Goal: Transaction & Acquisition: Purchase product/service

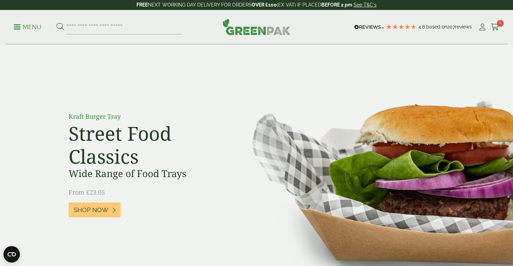
scroll to position [889, 0]
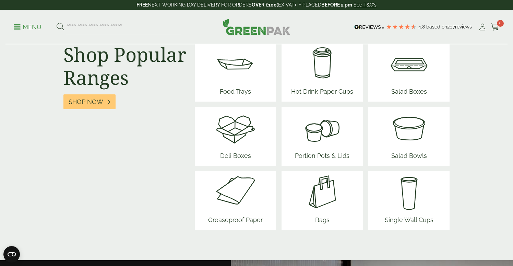
click at [243, 191] on img at bounding box center [235, 191] width 60 height 41
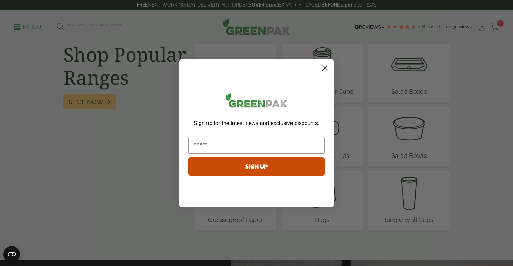
click at [330, 67] on circle "Close dialog" at bounding box center [324, 67] width 11 height 11
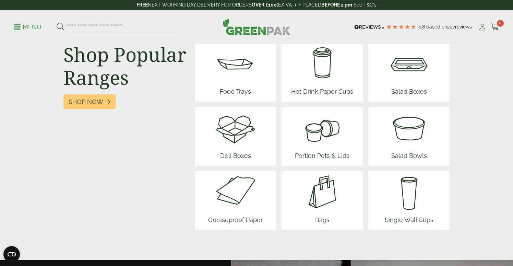
click at [232, 139] on img at bounding box center [235, 127] width 41 height 41
click at [391, 150] on span "Salad Bowls" at bounding box center [409, 156] width 41 height 17
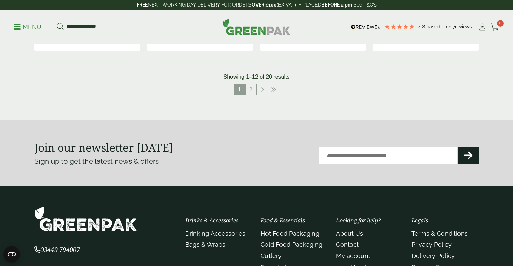
scroll to position [796, 0]
click at [251, 93] on link "2" at bounding box center [251, 89] width 11 height 11
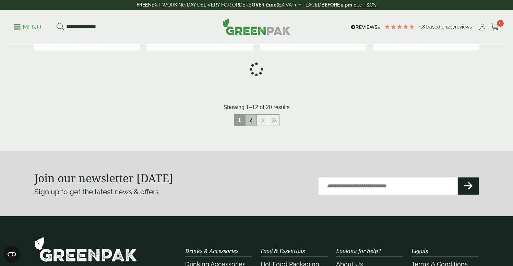
scroll to position [673, 0]
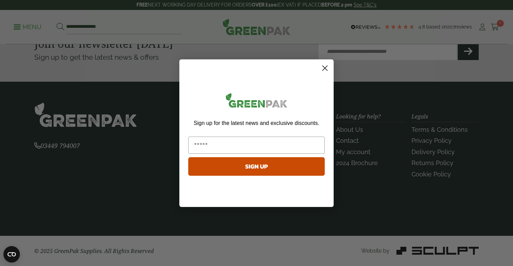
click at [325, 70] on circle "Close dialog" at bounding box center [324, 67] width 11 height 11
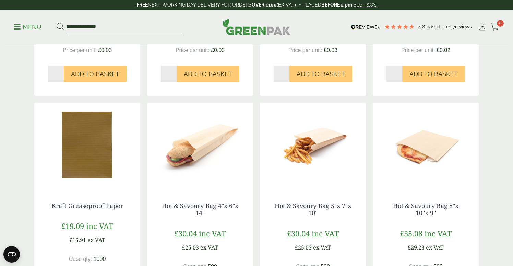
scroll to position [308, 0]
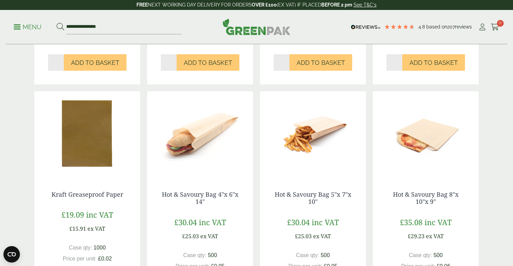
click at [86, 165] on img at bounding box center [87, 134] width 106 height 86
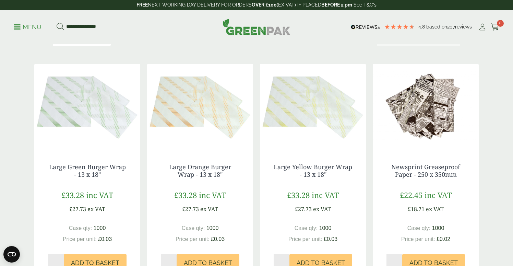
scroll to position [93, 0]
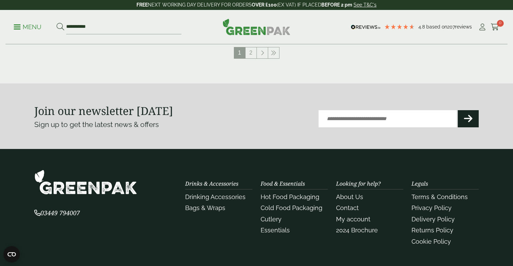
scroll to position [843, 0]
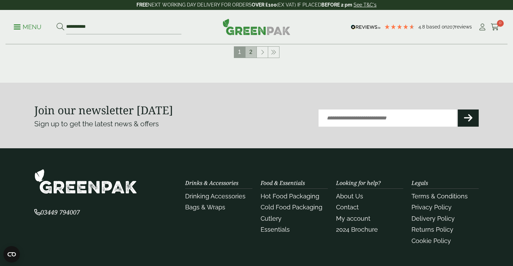
click at [253, 55] on link "2" at bounding box center [251, 52] width 11 height 11
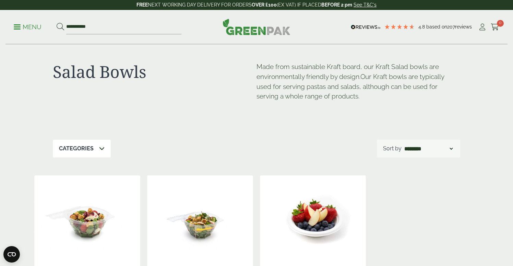
scroll to position [5, 0]
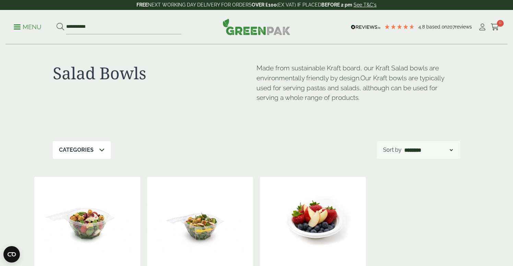
click at [17, 27] on span at bounding box center [17, 26] width 7 height 1
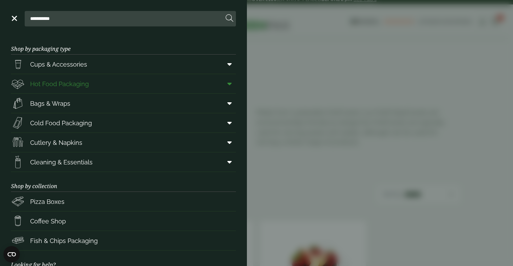
click at [49, 84] on span "Hot Food Packaging" at bounding box center [59, 83] width 59 height 9
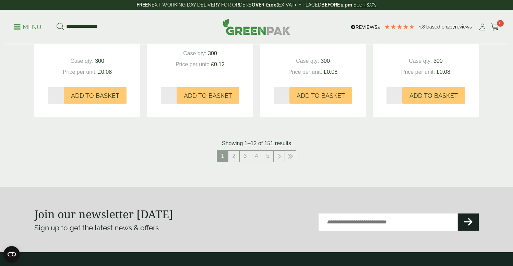
scroll to position [774, 0]
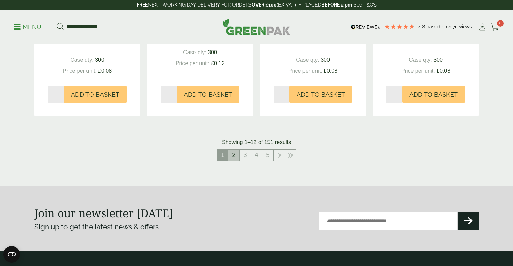
click at [233, 157] on link "2" at bounding box center [233, 155] width 11 height 11
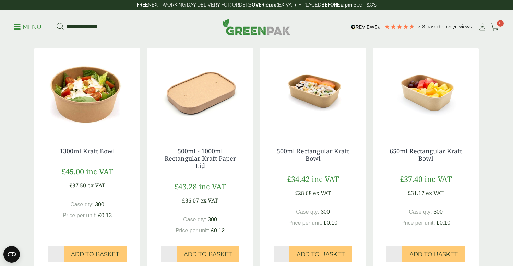
scroll to position [158, 0]
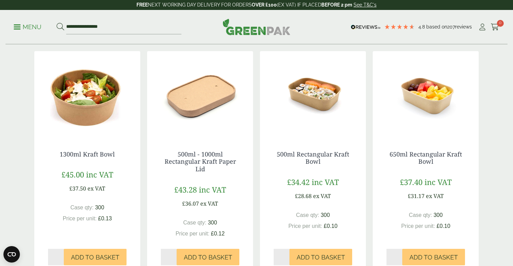
click at [295, 88] on img at bounding box center [313, 94] width 106 height 86
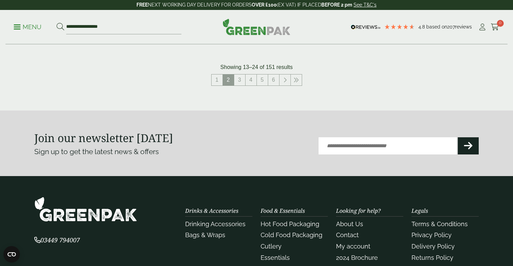
scroll to position [856, 0]
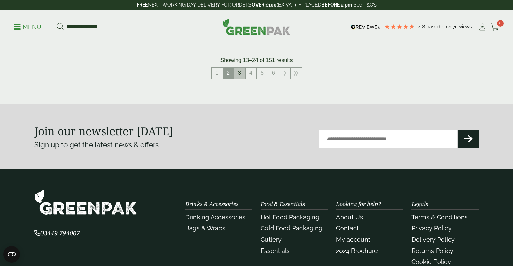
click at [239, 75] on link "3" at bounding box center [239, 73] width 11 height 11
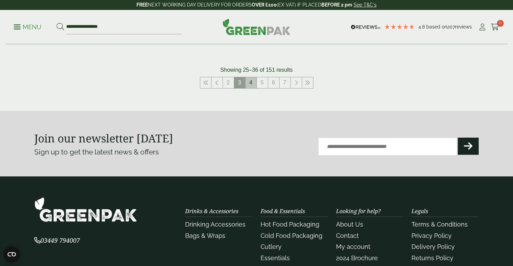
scroll to position [839, 0]
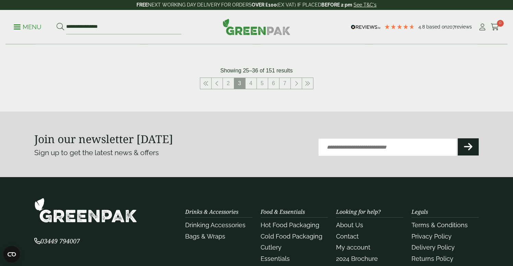
click at [251, 83] on link "4" at bounding box center [251, 83] width 11 height 11
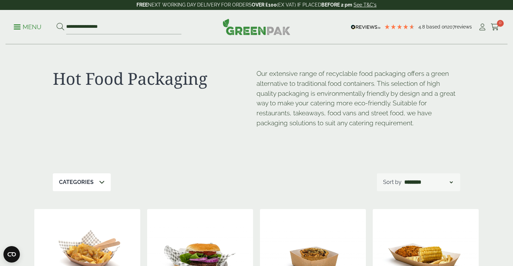
click at [20, 31] on p "Menu" at bounding box center [28, 27] width 28 height 8
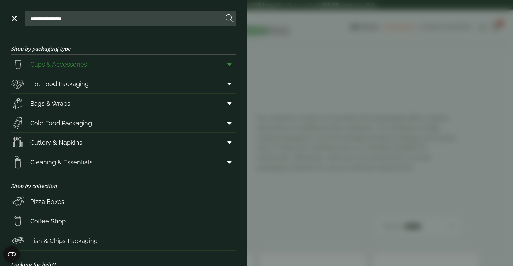
click at [47, 63] on span "Cups & Accessories" at bounding box center [58, 64] width 57 height 9
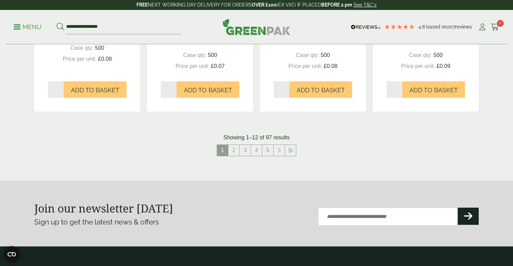
scroll to position [740, 0]
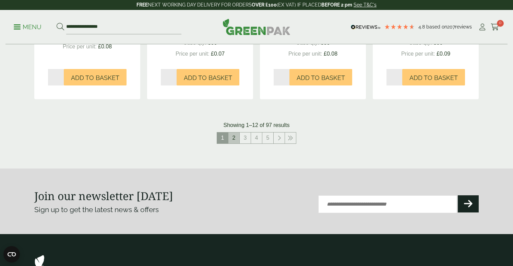
click at [232, 140] on link "2" at bounding box center [233, 137] width 11 height 11
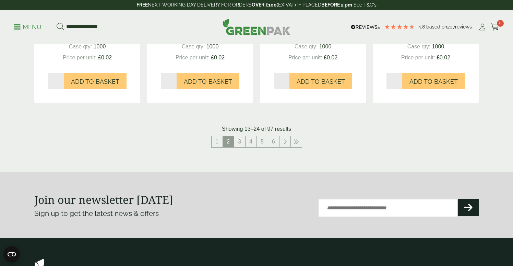
scroll to position [742, 0]
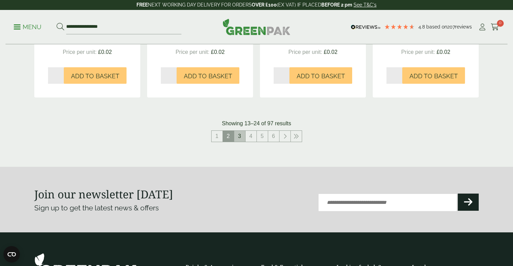
click at [244, 137] on link "3" at bounding box center [239, 136] width 11 height 11
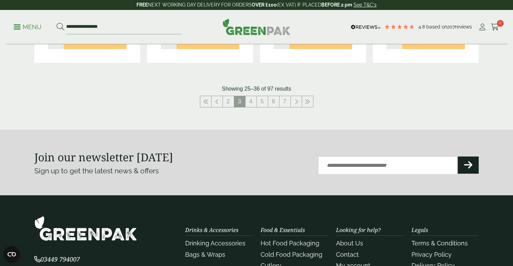
scroll to position [780, 0]
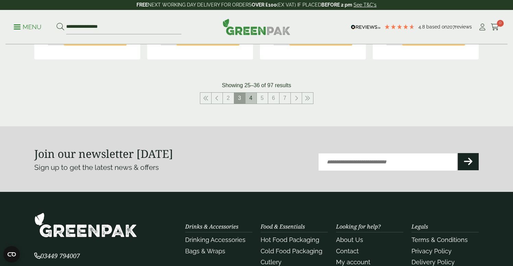
click at [255, 101] on link "4" at bounding box center [251, 98] width 11 height 11
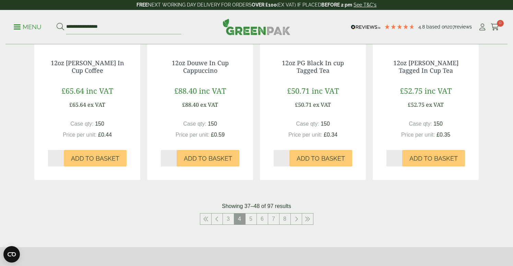
scroll to position [680, 0]
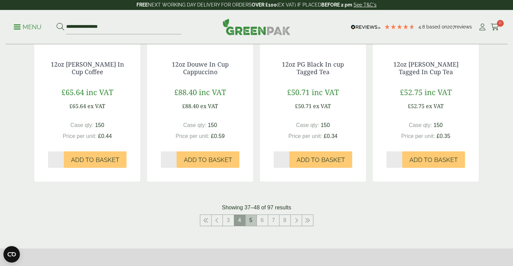
click at [250, 220] on link "5" at bounding box center [251, 220] width 11 height 11
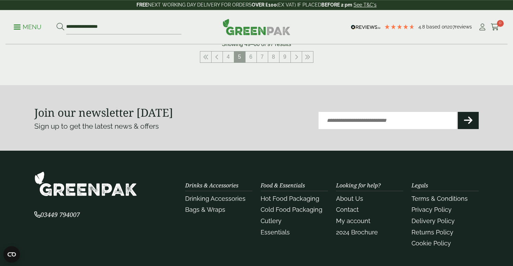
scroll to position [840, 0]
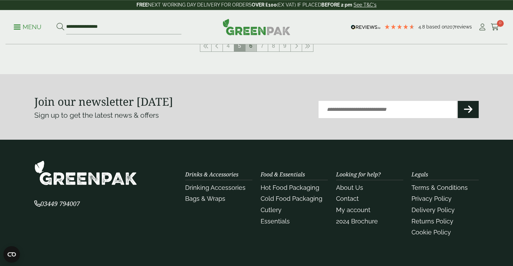
click at [252, 47] on link "6" at bounding box center [251, 45] width 11 height 11
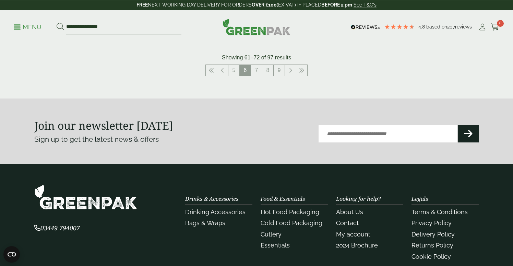
scroll to position [840, 0]
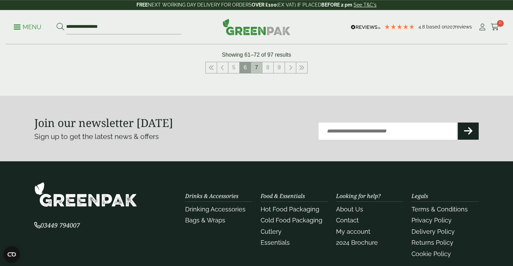
click at [260, 63] on link "7" at bounding box center [256, 67] width 11 height 11
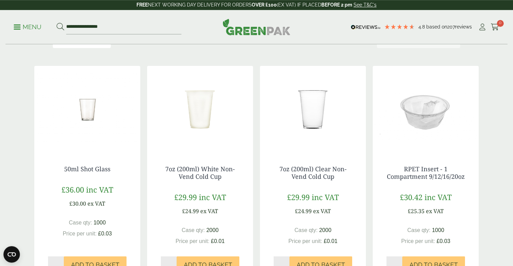
scroll to position [100, 0]
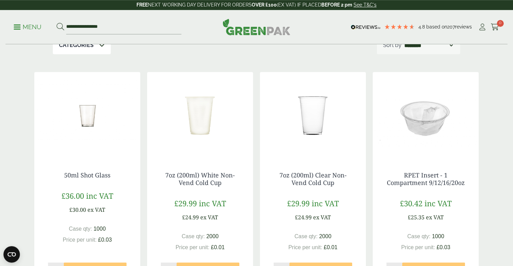
click at [422, 119] on img at bounding box center [426, 115] width 106 height 86
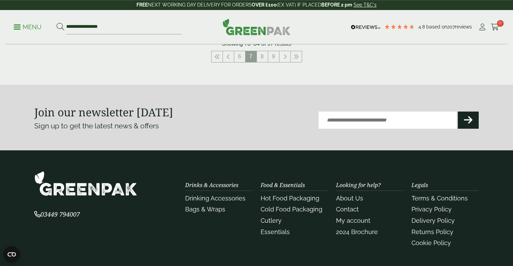
scroll to position [827, 0]
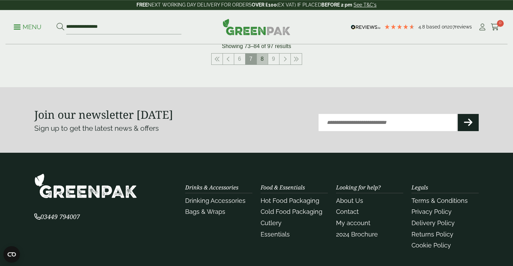
click at [261, 64] on link "8" at bounding box center [262, 59] width 11 height 11
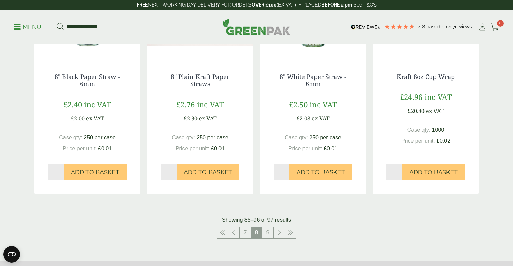
scroll to position [655, 0]
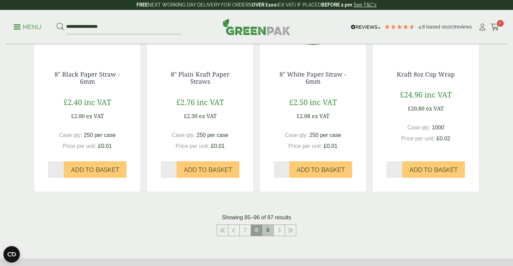
click at [269, 231] on link "9" at bounding box center [267, 230] width 11 height 11
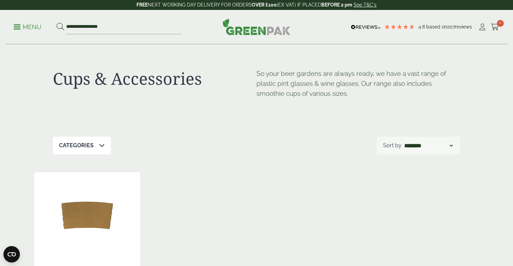
click at [28, 26] on p "Menu" at bounding box center [28, 27] width 28 height 8
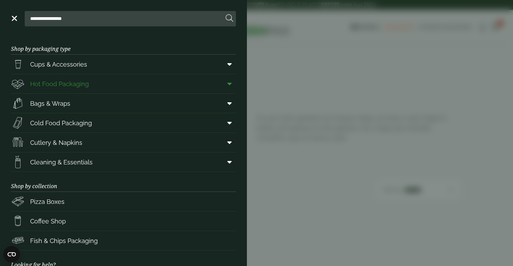
click at [49, 81] on span "Hot Food Packaging" at bounding box center [59, 83] width 59 height 9
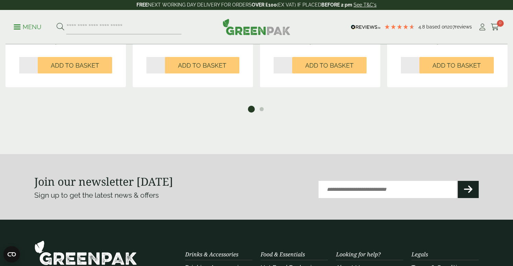
scroll to position [712, 0]
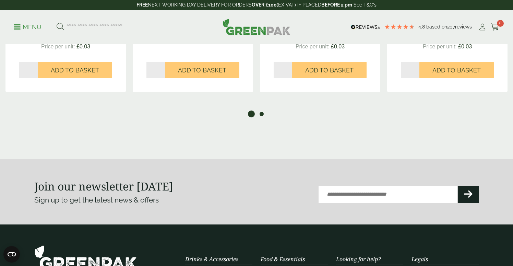
click at [263, 114] on button "2" at bounding box center [261, 113] width 7 height 7
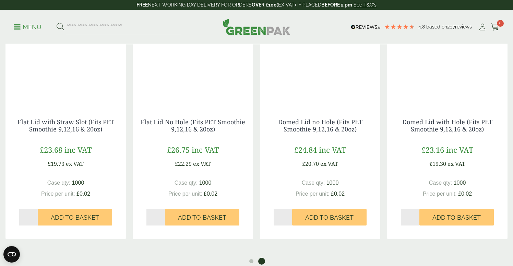
scroll to position [567, 0]
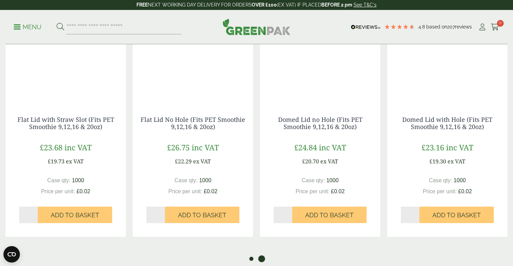
click at [250, 257] on button "1" at bounding box center [251, 258] width 7 height 7
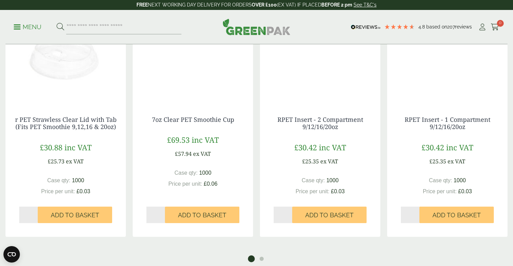
click at [441, 72] on img at bounding box center [447, 59] width 120 height 86
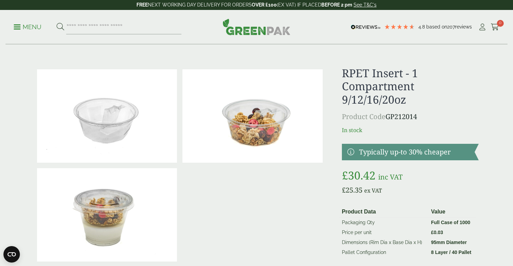
click at [251, 131] on img at bounding box center [252, 115] width 140 height 93
click at [102, 233] on img at bounding box center [107, 214] width 140 height 93
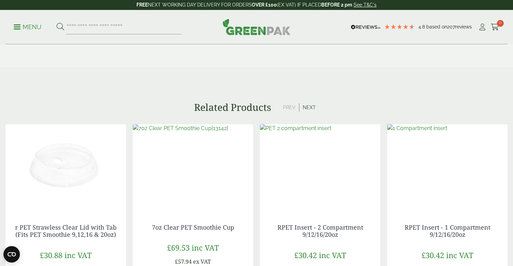
scroll to position [459, 0]
click at [308, 106] on button "Next" at bounding box center [309, 108] width 20 height 8
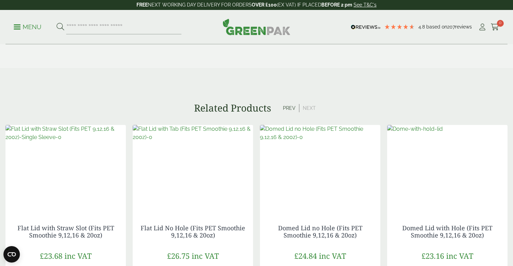
click at [308, 106] on button "Next" at bounding box center [309, 108] width 20 height 8
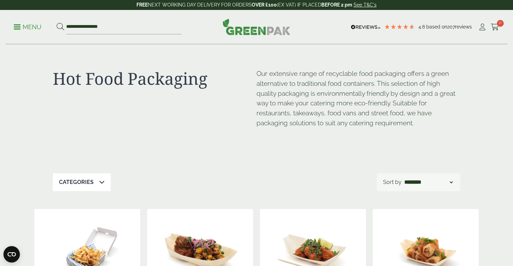
click at [104, 182] on icon at bounding box center [101, 181] width 5 height 5
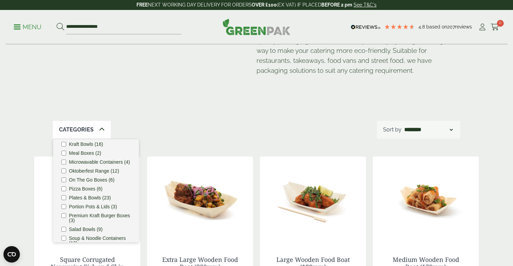
scroll to position [195, 0]
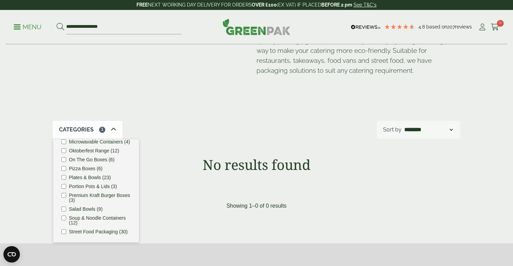
click at [244, 141] on div "Hot Food Packaging Our extensive range of recyclable food packaging offers a gr…" at bounding box center [256, 106] width 453 height 229
click at [114, 131] on icon at bounding box center [113, 129] width 5 height 5
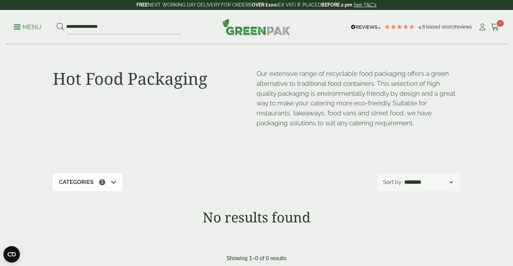
click at [263, 31] on img at bounding box center [257, 27] width 68 height 16
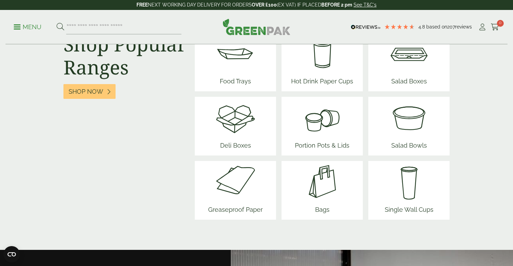
scroll to position [900, 0]
click at [333, 137] on img at bounding box center [322, 116] width 60 height 41
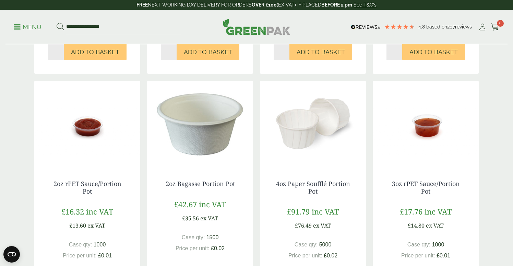
scroll to position [558, 0]
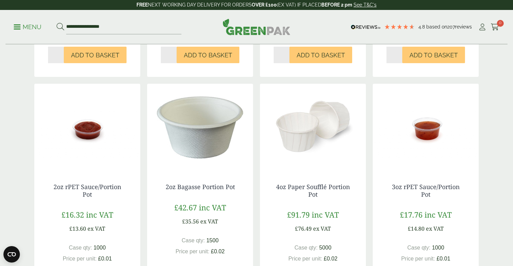
click at [125, 108] on img at bounding box center [87, 127] width 106 height 86
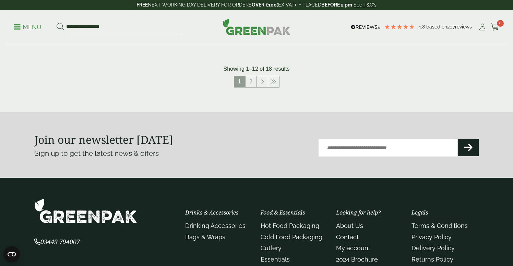
scroll to position [823, 0]
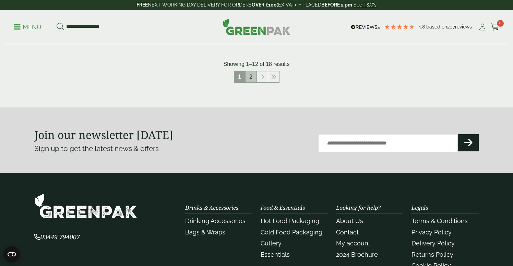
click at [252, 78] on link "2" at bounding box center [251, 76] width 11 height 11
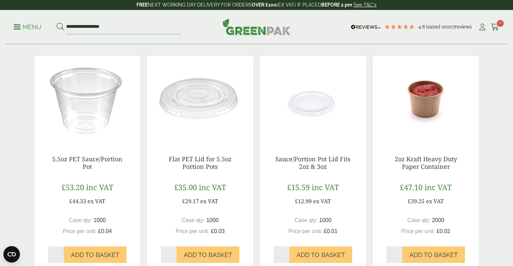
scroll to position [119, 0]
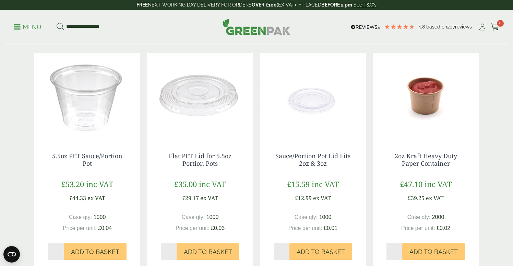
click at [81, 125] on img at bounding box center [87, 96] width 106 height 86
click at [436, 118] on img at bounding box center [426, 96] width 106 height 86
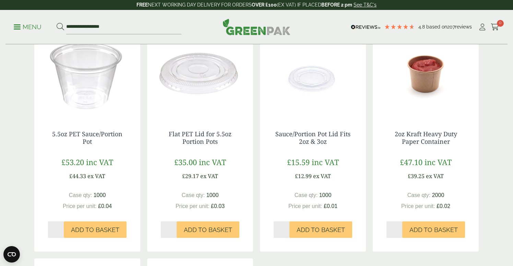
scroll to position [134, 0]
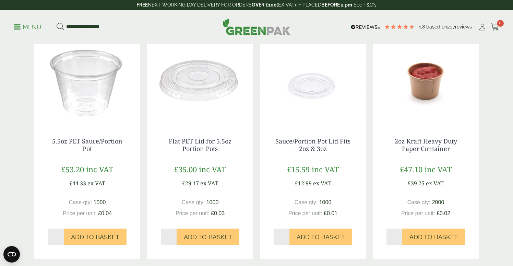
click at [313, 102] on img at bounding box center [313, 81] width 106 height 86
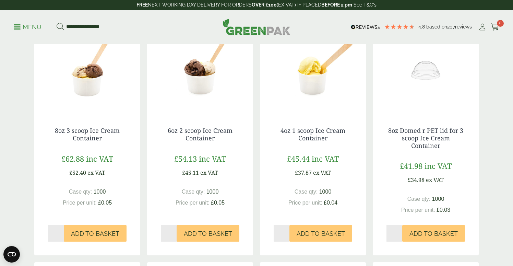
scroll to position [157, 0]
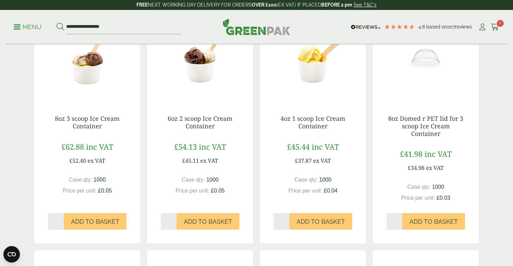
click at [90, 78] on img at bounding box center [87, 58] width 106 height 86
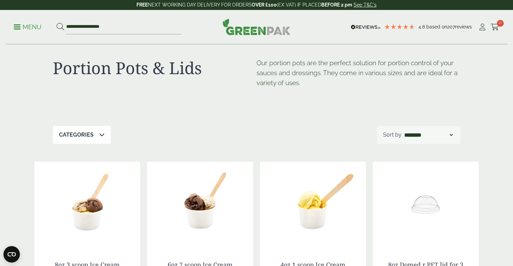
scroll to position [0, 0]
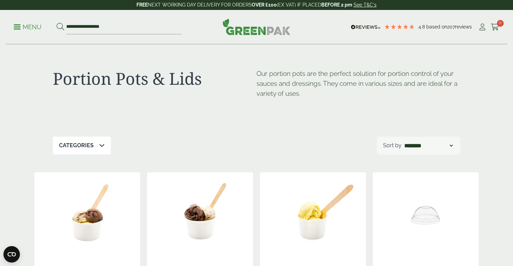
click at [24, 24] on p "Menu" at bounding box center [28, 27] width 28 height 8
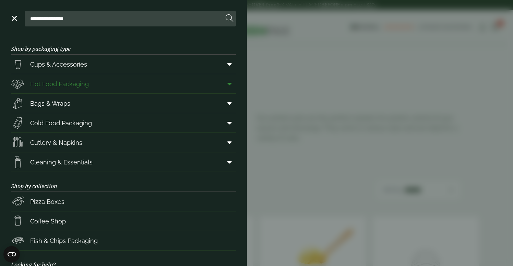
click at [50, 86] on span "Hot Food Packaging" at bounding box center [59, 83] width 59 height 9
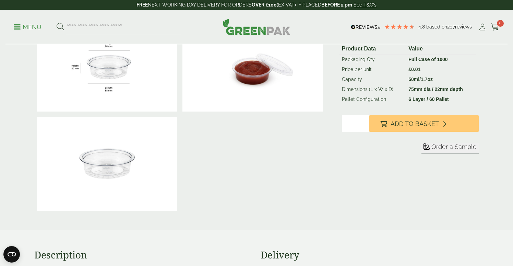
scroll to position [150, 0]
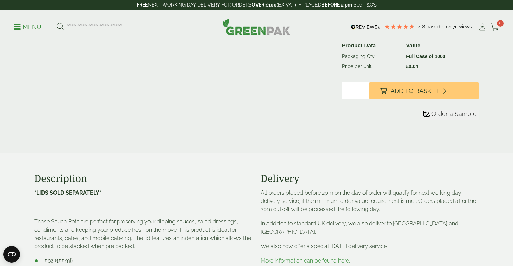
scroll to position [155, 0]
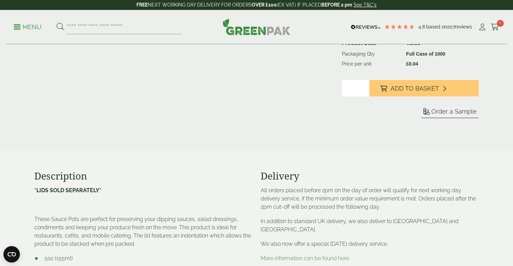
click at [440, 112] on span "Order a Sample" at bounding box center [453, 111] width 45 height 7
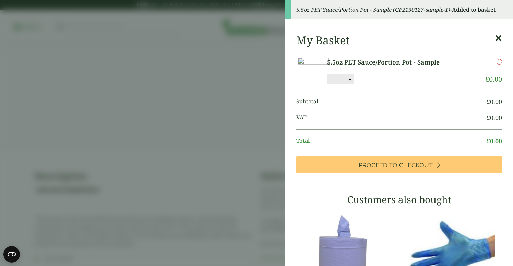
click at [204, 110] on aside "5.5oz PET Sauce/Portion Pot - Sample (GP2130127-sample-1) - Added to basket My …" at bounding box center [256, 133] width 513 height 266
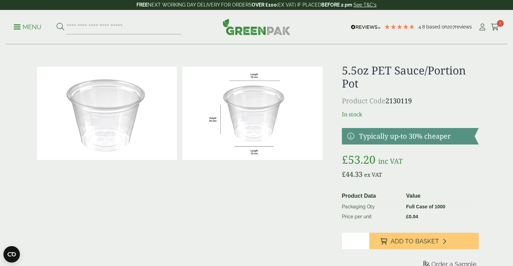
scroll to position [0, 0]
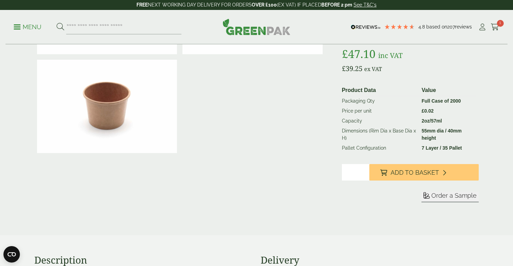
scroll to position [109, 0]
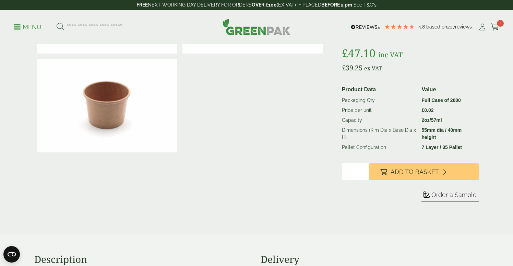
click at [458, 198] on span "Order a Sample" at bounding box center [453, 194] width 45 height 7
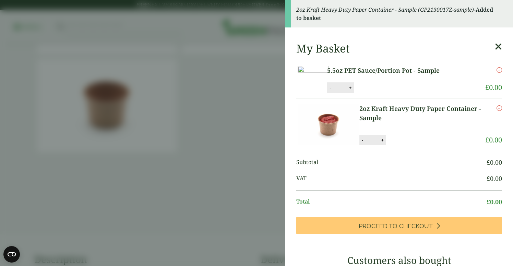
click at [159, 130] on aside "2oz Kraft Heavy Duty Paper Container - Sample (GP2130017Z-sample) - Added to ba…" at bounding box center [256, 133] width 513 height 266
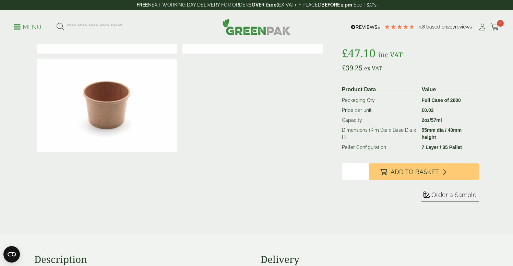
scroll to position [0, 0]
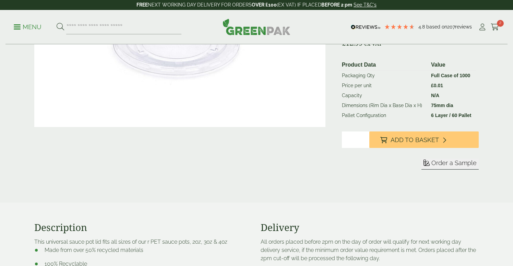
scroll to position [134, 0]
click at [437, 166] on span "Order a Sample" at bounding box center [453, 161] width 45 height 7
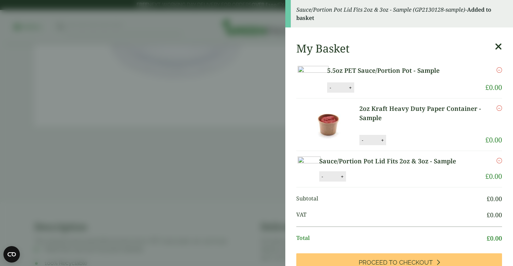
click at [169, 141] on aside "Sauce/Portion Pot Lid Fits 2oz & 3oz - Sample (GP2130128-sample) - Added to bas…" at bounding box center [256, 133] width 513 height 266
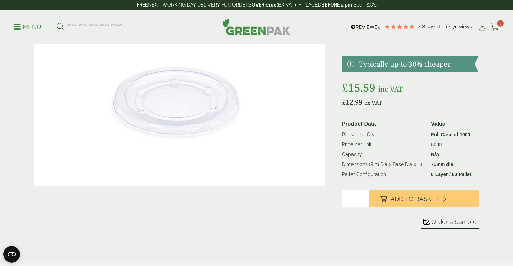
scroll to position [0, 0]
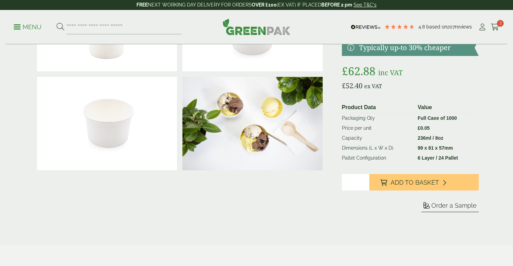
scroll to position [97, 0]
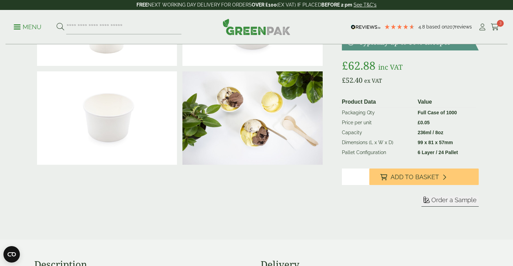
click at [459, 201] on span "Order a Sample" at bounding box center [453, 199] width 45 height 7
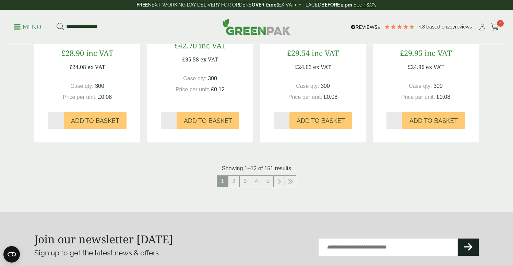
scroll to position [749, 0]
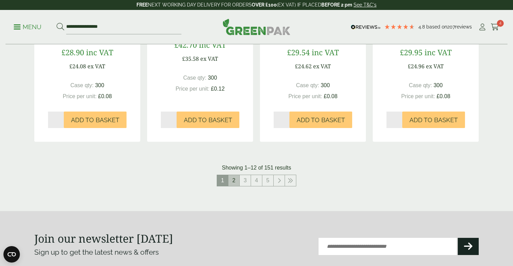
click at [233, 183] on link "2" at bounding box center [233, 180] width 11 height 11
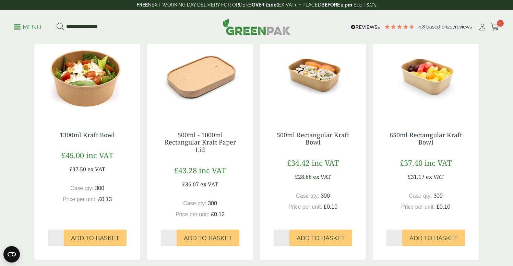
scroll to position [177, 0]
click at [310, 99] on img at bounding box center [313, 75] width 106 height 86
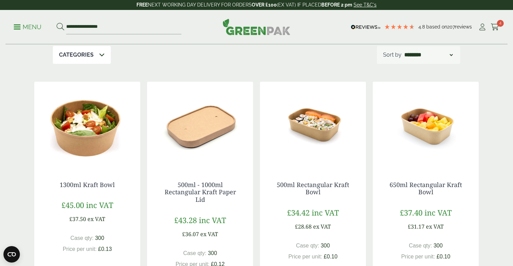
scroll to position [127, 0]
click at [440, 133] on img at bounding box center [426, 125] width 106 height 86
click at [313, 143] on img at bounding box center [313, 125] width 106 height 86
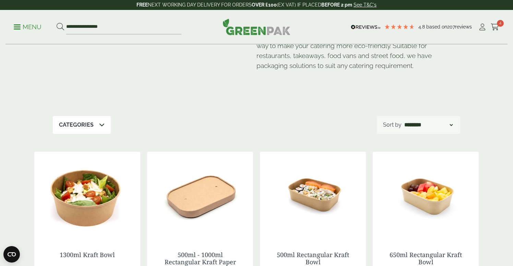
scroll to position [77, 0]
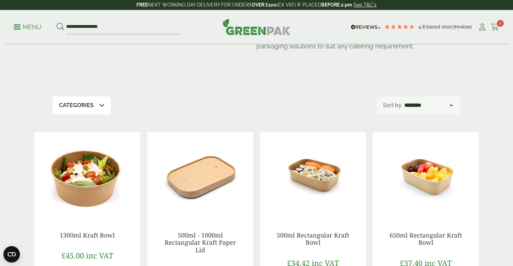
click at [496, 25] on icon at bounding box center [495, 27] width 9 height 7
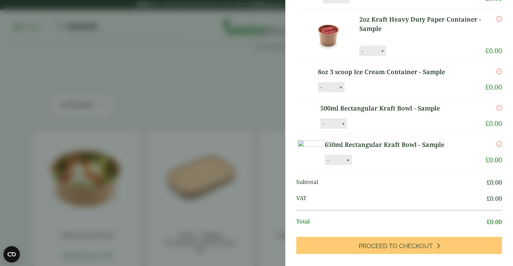
scroll to position [42, 0]
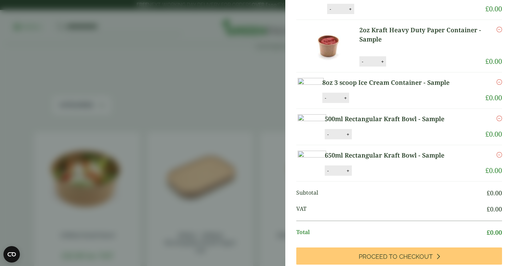
click at [501, 32] on icon "Remove this item" at bounding box center [499, 29] width 5 height 5
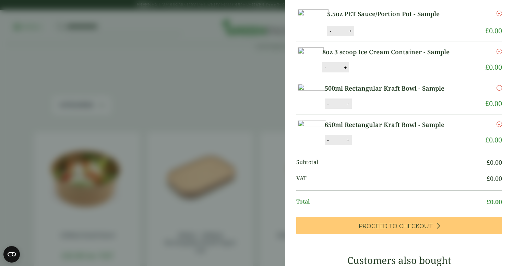
click at [226, 88] on aside "Item removed My Basket 5.5oz PET Sauce/Portion Pot - Sample 5.5oz PET Sauce/Por…" at bounding box center [256, 133] width 513 height 266
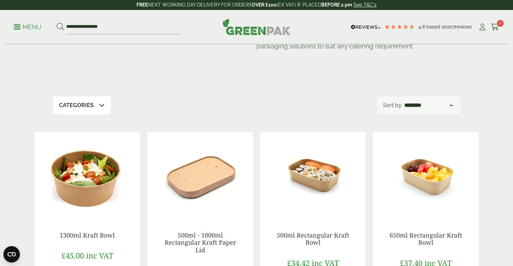
scroll to position [0, 0]
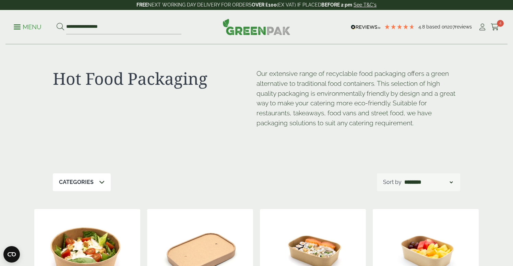
click at [248, 34] on img at bounding box center [257, 27] width 68 height 16
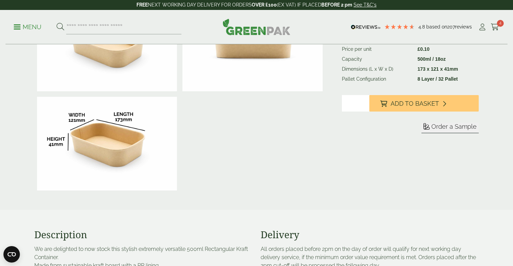
scroll to position [183, 0]
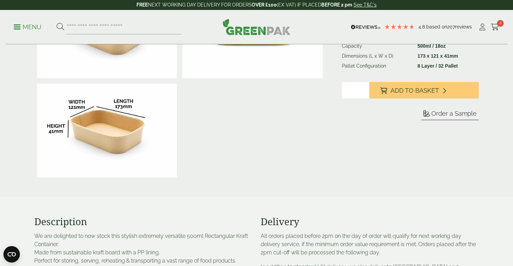
click at [436, 115] on span "Order a Sample" at bounding box center [453, 113] width 45 height 7
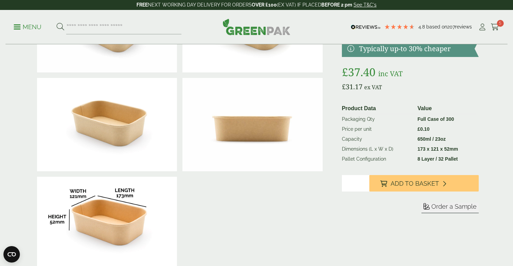
scroll to position [107, 0]
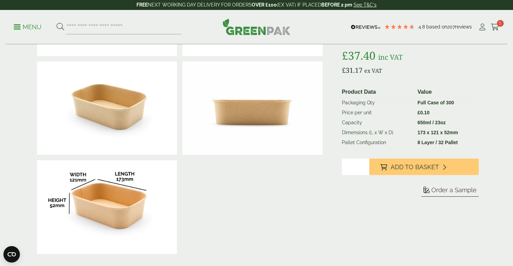
click at [451, 192] on span "Order a Sample" at bounding box center [453, 189] width 45 height 7
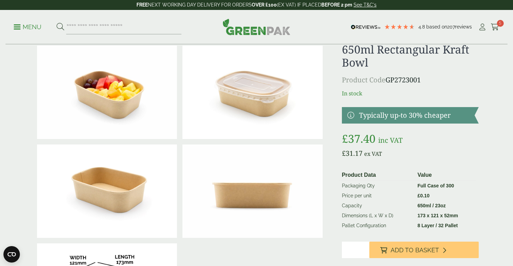
scroll to position [22, 0]
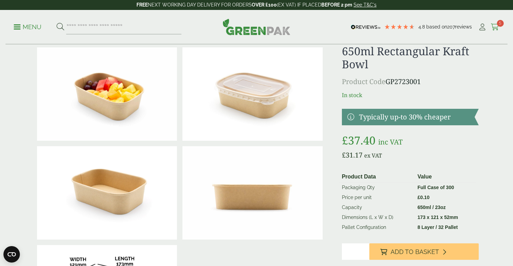
click at [499, 28] on icon at bounding box center [495, 27] width 9 height 7
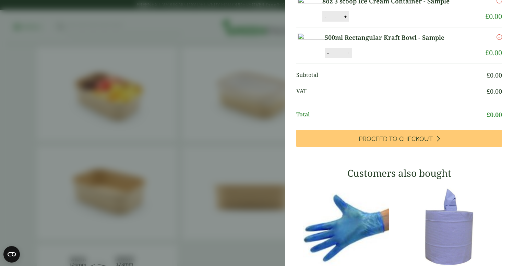
scroll to position [157, 0]
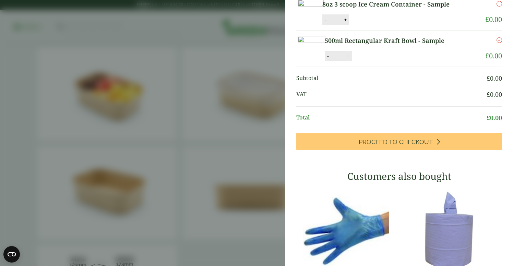
click at [206, 204] on aside "My Basket 5.5oz PET Sauce/Portion Pot - Sample 5.5oz PET Sauce/Portion Pot - Sa…" at bounding box center [256, 133] width 513 height 266
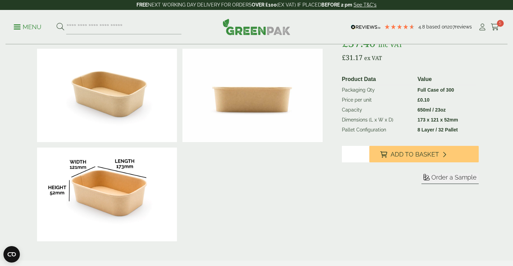
scroll to position [126, 0]
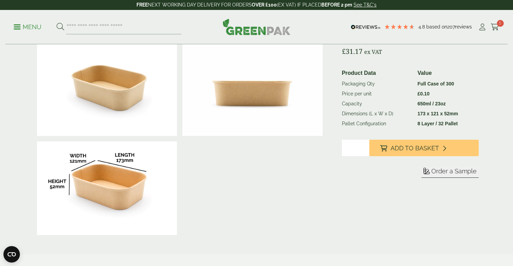
click at [453, 172] on span "Order a Sample" at bounding box center [453, 170] width 45 height 7
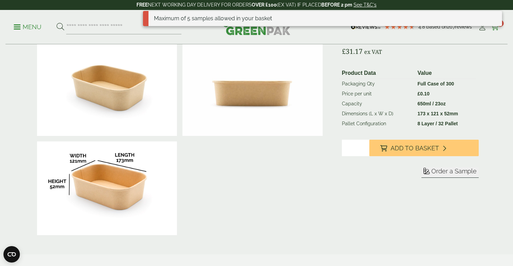
click at [499, 32] on link "Cart 5" at bounding box center [495, 27] width 9 height 10
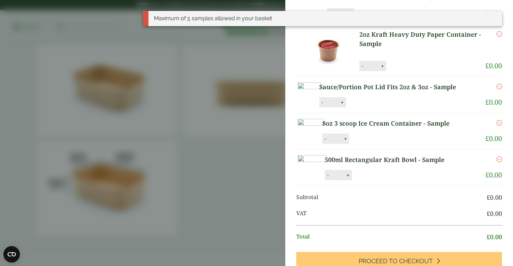
scroll to position [28, 0]
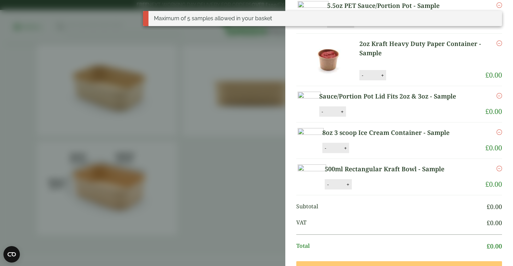
click at [499, 98] on icon "Remove this item" at bounding box center [499, 95] width 5 height 5
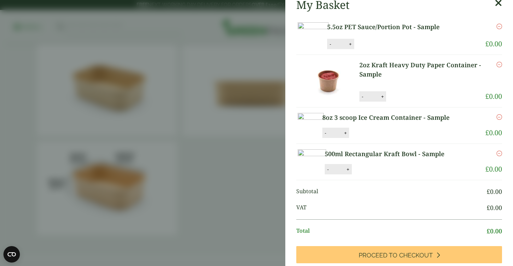
click at [225, 159] on aside "Item removed My Basket 5.5oz PET Sauce/Portion Pot - Sample 5.5oz PET Sauce/Por…" at bounding box center [256, 133] width 513 height 266
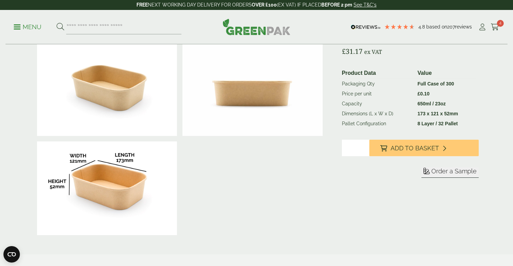
click at [455, 171] on span "Order a Sample" at bounding box center [453, 170] width 45 height 7
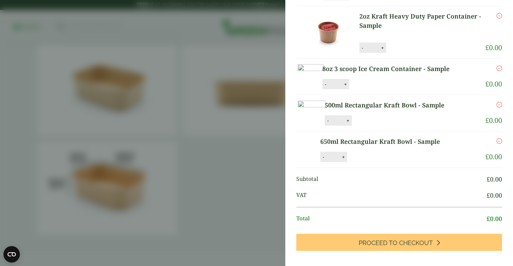
scroll to position [114, 0]
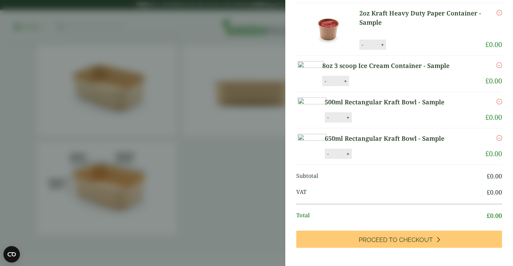
click at [159, 174] on aside "650ml Rectangular Kraft Bowl - Sample (GP2723001-sample) - Added to basket Item…" at bounding box center [256, 133] width 513 height 266
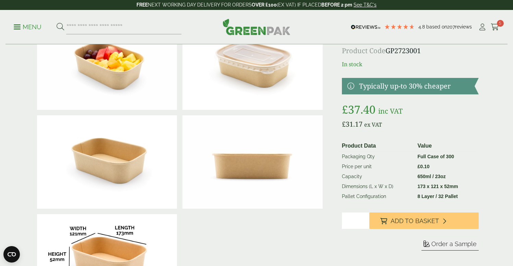
scroll to position [0, 0]
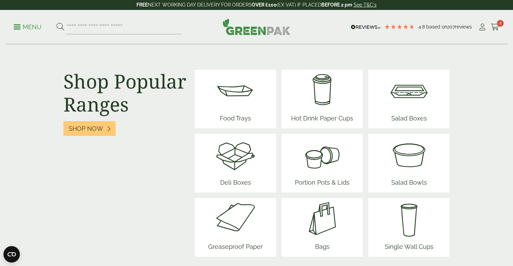
scroll to position [864, 0]
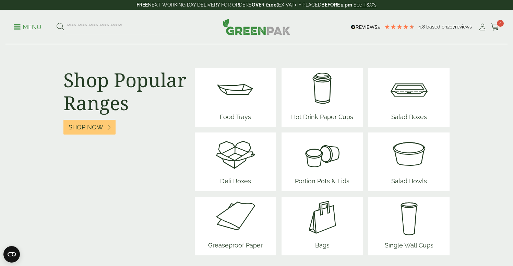
click at [322, 175] on span "Portion Pots & Lids" at bounding box center [322, 182] width 60 height 17
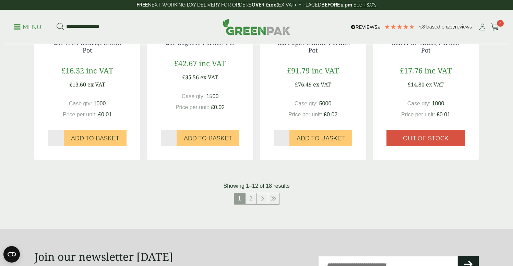
scroll to position [701, 0]
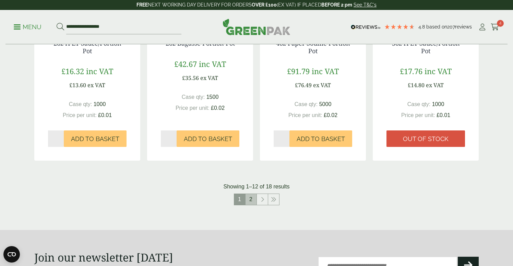
click at [249, 197] on link "2" at bounding box center [251, 199] width 11 height 11
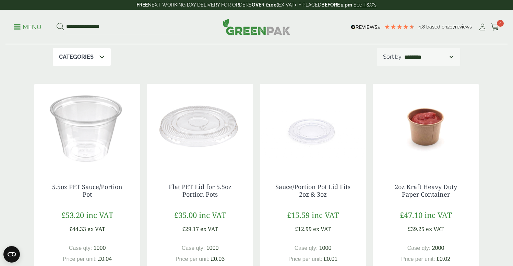
scroll to position [85, 0]
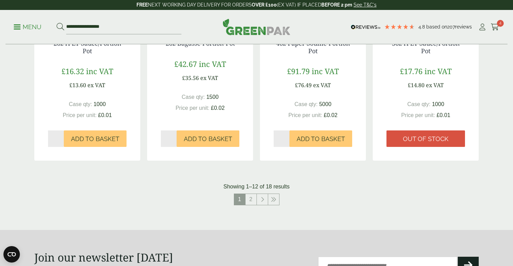
scroll to position [904, 0]
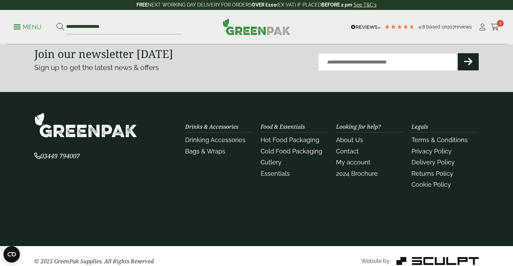
click at [23, 31] on ul "**********" at bounding box center [98, 27] width 168 height 14
click at [19, 25] on p "Menu" at bounding box center [28, 27] width 28 height 8
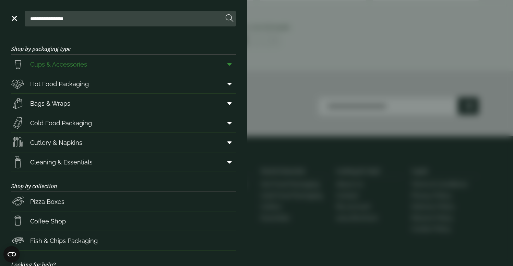
click at [49, 64] on span "Cups & Accessories" at bounding box center [58, 64] width 57 height 9
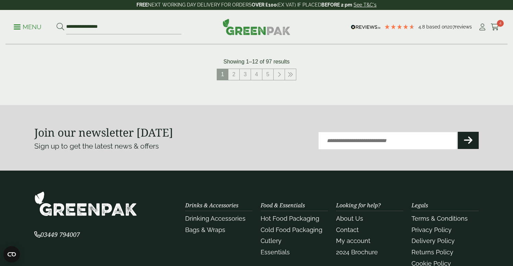
scroll to position [812, 0]
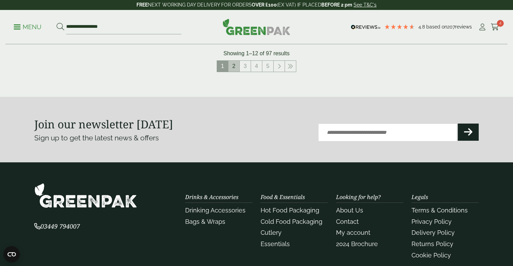
click at [234, 69] on link "2" at bounding box center [233, 66] width 11 height 11
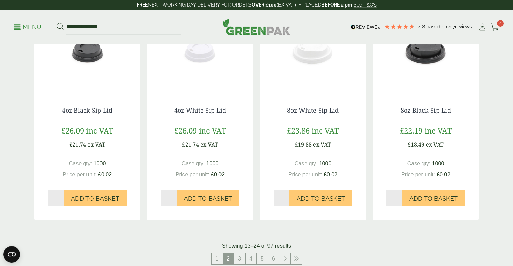
scroll to position [690, 0]
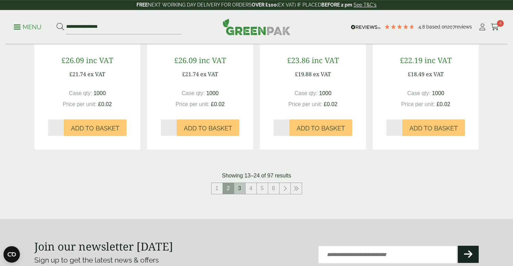
click at [240, 187] on link "3" at bounding box center [239, 188] width 11 height 11
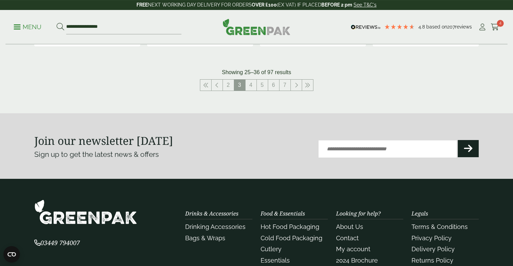
scroll to position [792, 0]
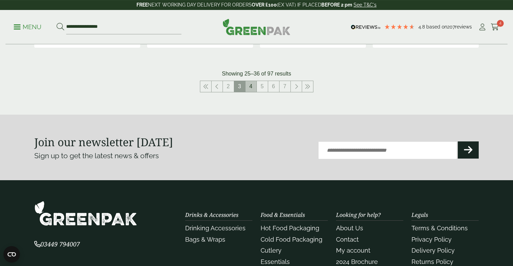
click at [252, 86] on link "4" at bounding box center [251, 86] width 11 height 11
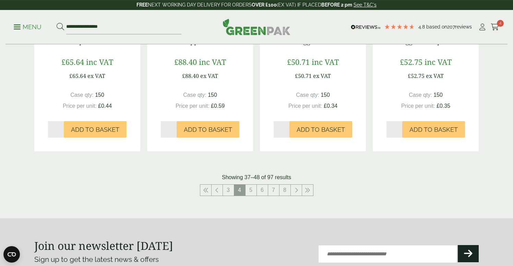
scroll to position [744, 0]
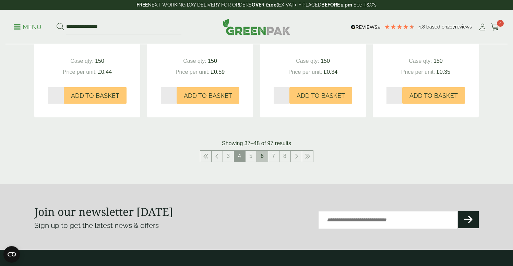
click at [261, 156] on link "6" at bounding box center [262, 156] width 11 height 11
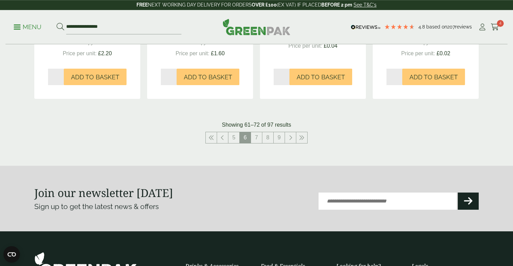
scroll to position [776, 0]
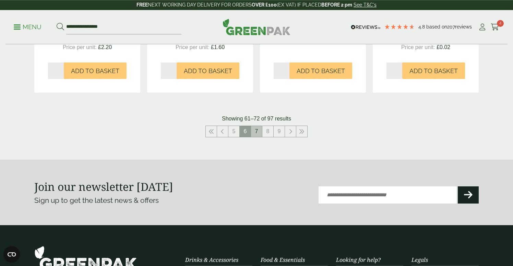
click at [256, 126] on link "7" at bounding box center [256, 131] width 11 height 11
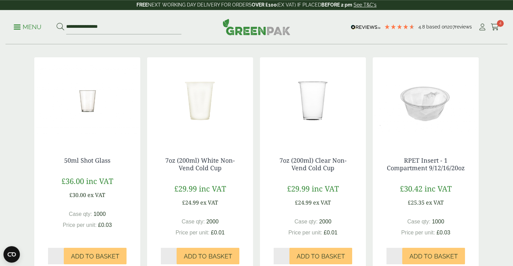
scroll to position [113, 0]
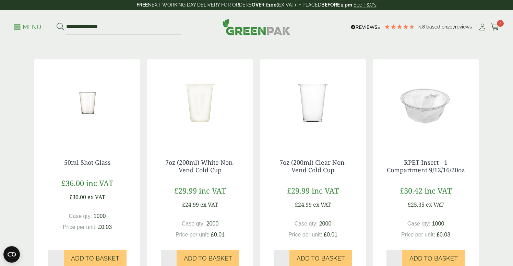
click at [431, 135] on img at bounding box center [426, 102] width 106 height 86
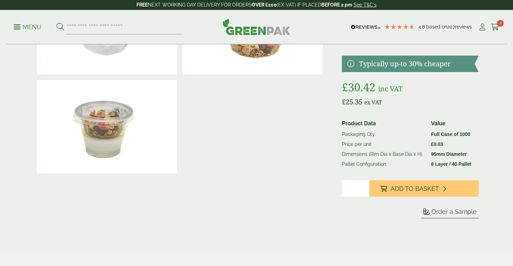
scroll to position [98, 0]
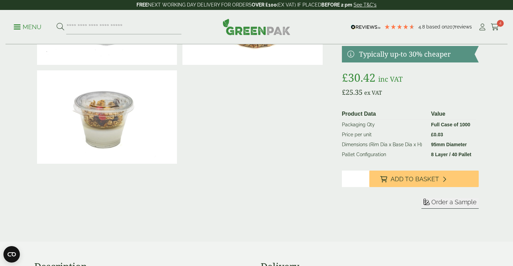
click at [450, 204] on span "Order a Sample" at bounding box center [453, 201] width 45 height 7
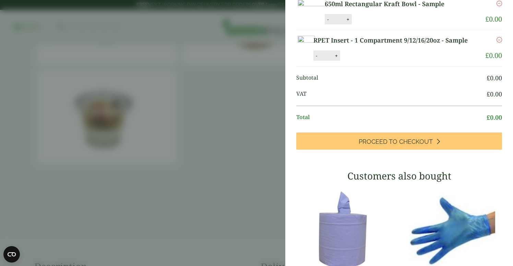
scroll to position [188, 0]
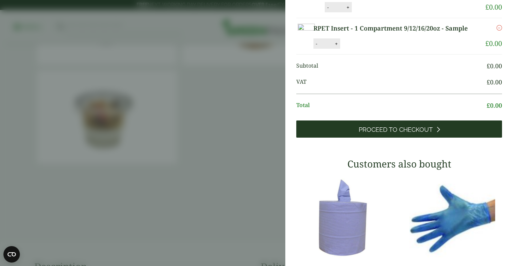
click at [404, 133] on span "Proceed to Checkout" at bounding box center [396, 130] width 74 height 8
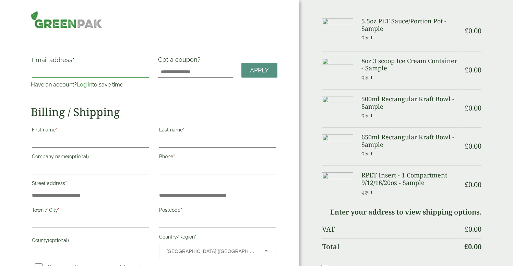
click at [46, 73] on input "Email address *" at bounding box center [90, 72] width 117 height 11
type input "**********"
click at [63, 142] on input "First name *" at bounding box center [90, 142] width 117 height 11
type input "******"
type input "********"
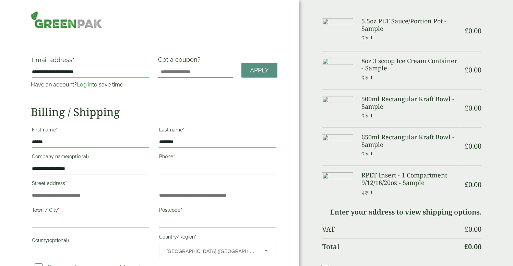
type input "**********"
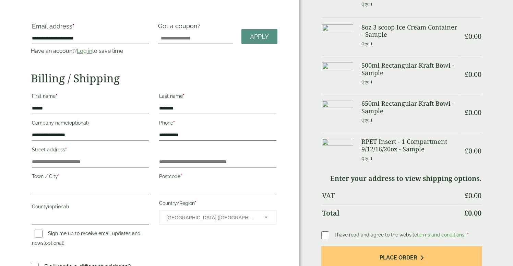
scroll to position [35, 0]
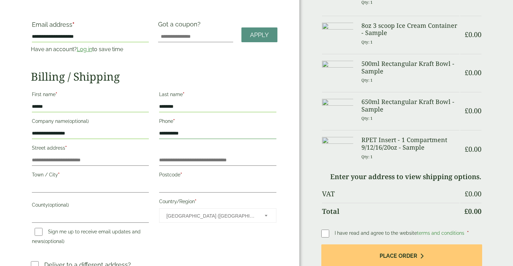
type input "**********"
click at [55, 157] on input "Street address *" at bounding box center [90, 160] width 117 height 11
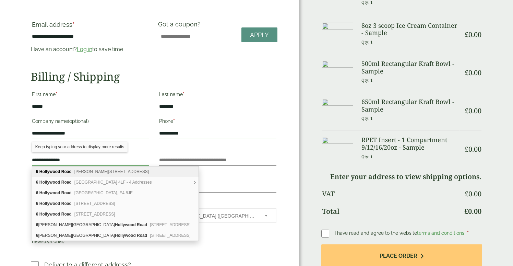
type input "**********"
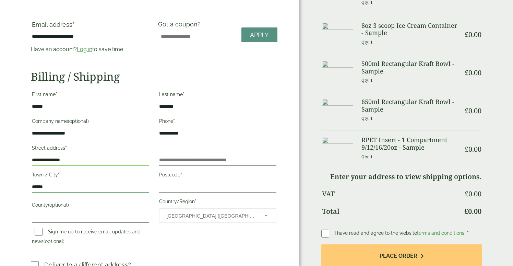
type input "******"
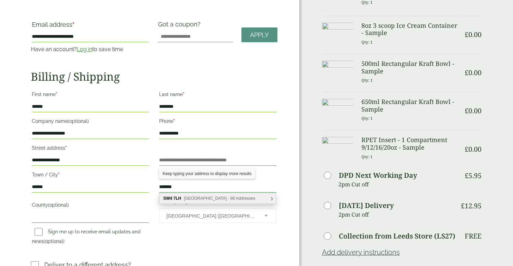
type input "*******"
click at [197, 198] on span "Kenwyn Road, London - 86 Addresses" at bounding box center [219, 198] width 71 height 5
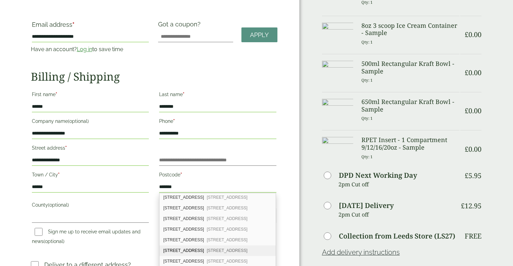
scroll to position [78, 0]
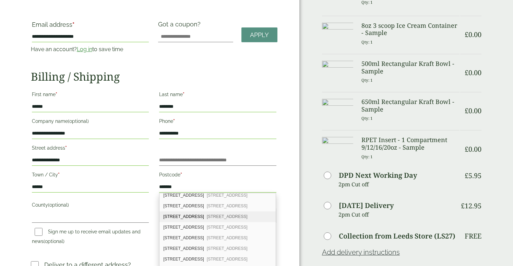
click at [178, 216] on div "22 Kenwyn Road London, SW4 7LH" at bounding box center [217, 216] width 116 height 11
type input "**********"
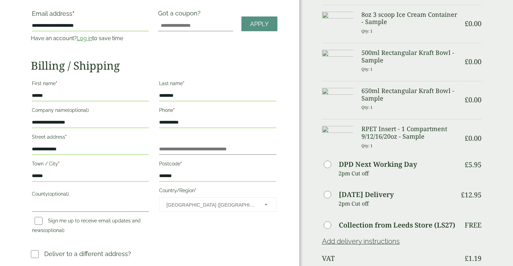
scroll to position [0, 0]
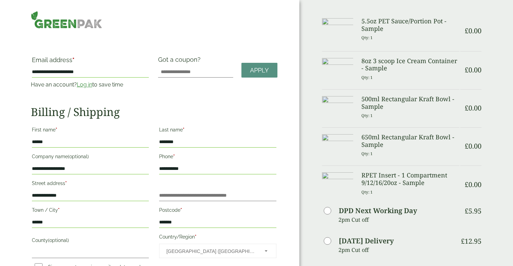
drag, startPoint x: 47, startPoint y: 140, endPoint x: -2, endPoint y: 140, distance: 48.4
click at [32, 140] on input "******" at bounding box center [90, 142] width 117 height 11
type input "*******"
click at [55, 168] on input "**********" at bounding box center [90, 168] width 117 height 11
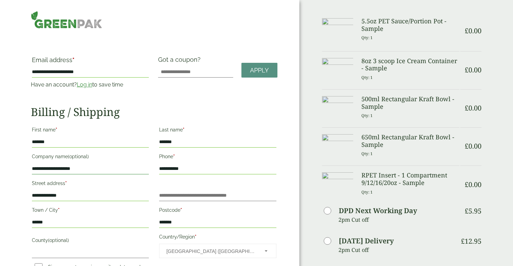
type input "**********"
drag, startPoint x: 71, startPoint y: 197, endPoint x: -2, endPoint y: 193, distance: 72.8
click at [32, 193] on input "**********" at bounding box center [90, 195] width 117 height 11
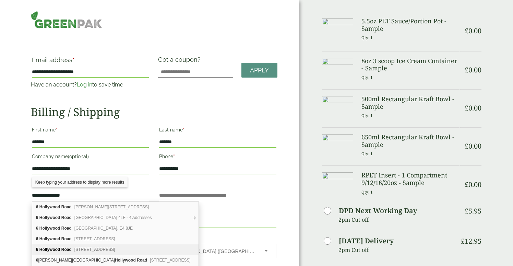
click at [99, 253] on div "6 Hollywood Road London, SW10 9HY" at bounding box center [115, 249] width 166 height 11
type input "**********"
type input "********"
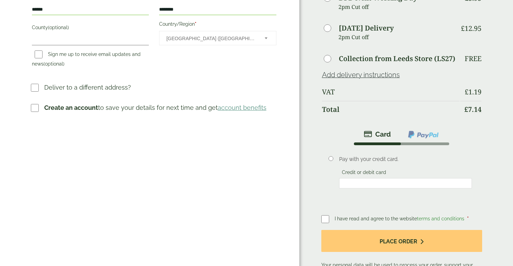
scroll to position [218, 0]
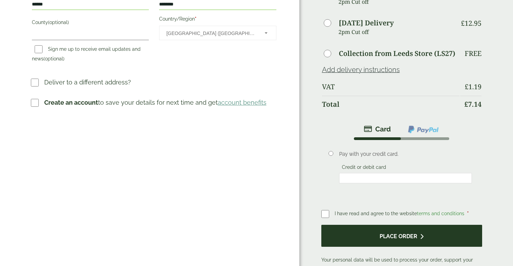
click at [344, 237] on button "Place order" at bounding box center [401, 236] width 161 height 22
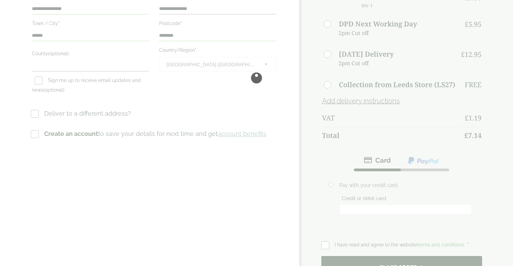
scroll to position [0, 0]
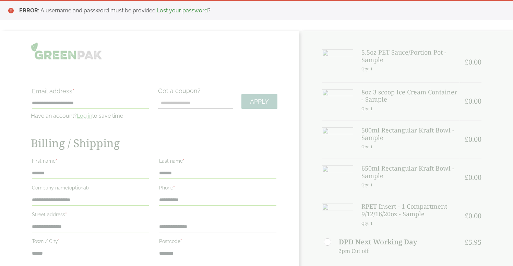
click at [103, 19] on ul "ERROR : A username and password must be provided. Lost your password ?" at bounding box center [256, 10] width 513 height 20
